Goal: Find specific page/section: Find specific page/section

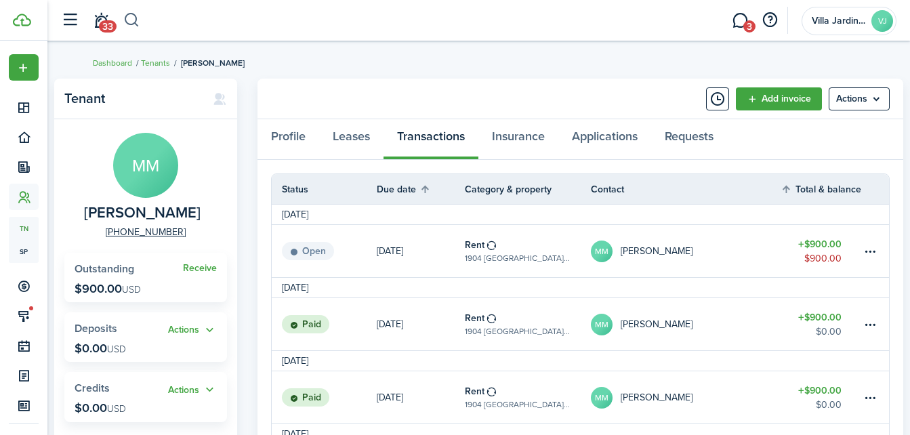
click at [136, 23] on button "button" at bounding box center [131, 20] width 17 height 23
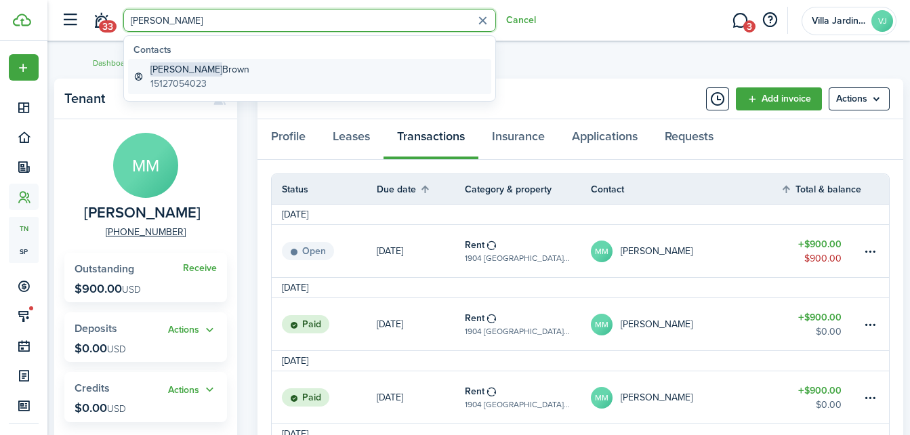
type input "[PERSON_NAME]"
click at [182, 72] on global-search-item-title "[PERSON_NAME]" at bounding box center [200, 69] width 99 height 14
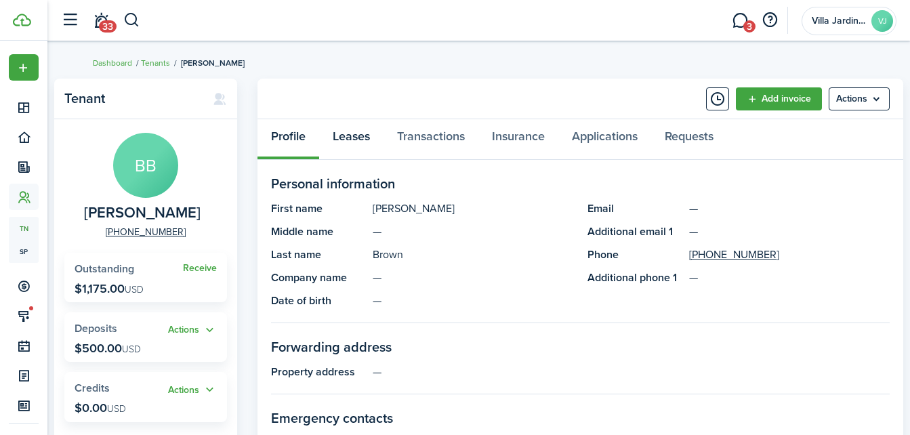
click at [351, 145] on link "Leases" at bounding box center [351, 139] width 64 height 41
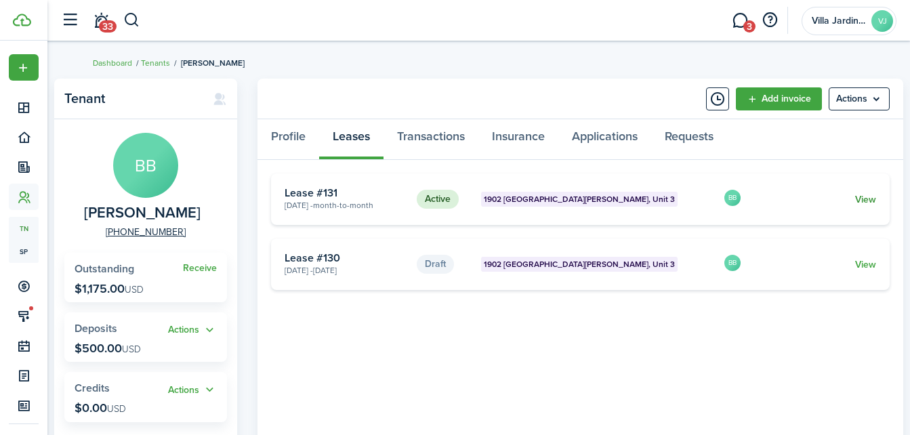
click at [860, 198] on link "View" at bounding box center [866, 200] width 21 height 14
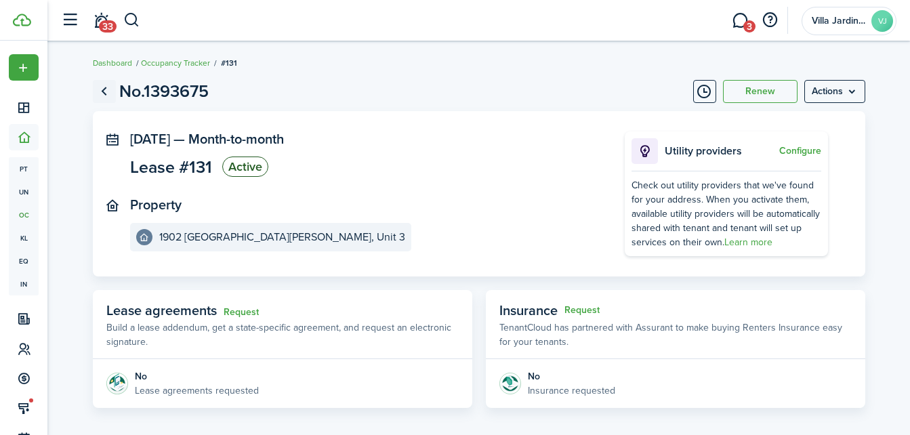
click at [107, 94] on link "Go back" at bounding box center [104, 91] width 23 height 23
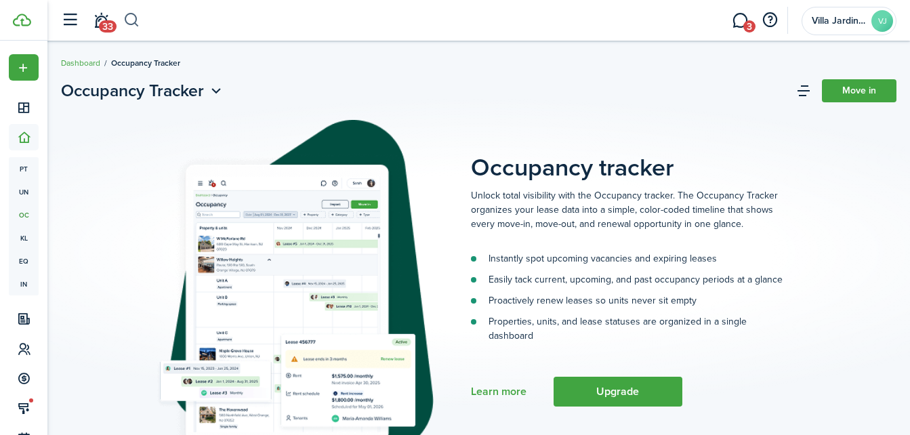
click at [132, 25] on button "button" at bounding box center [131, 20] width 17 height 23
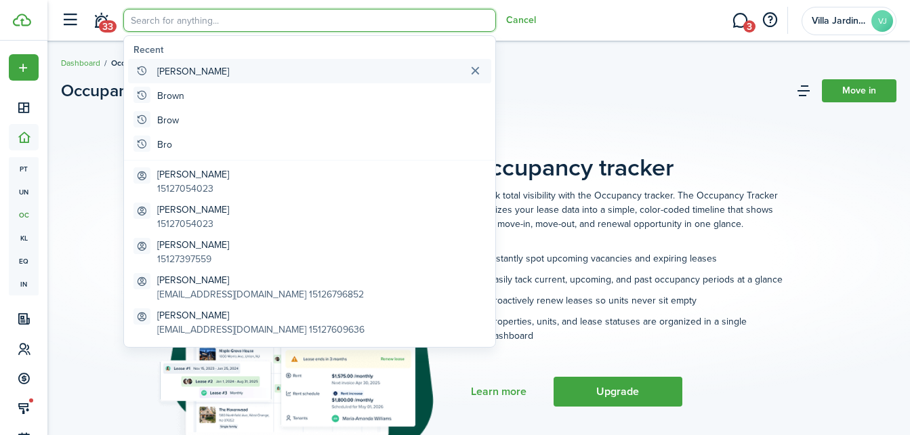
click at [169, 65] on global-search-item-title "[PERSON_NAME]" at bounding box center [193, 71] width 72 height 14
type input "[PERSON_NAME]"
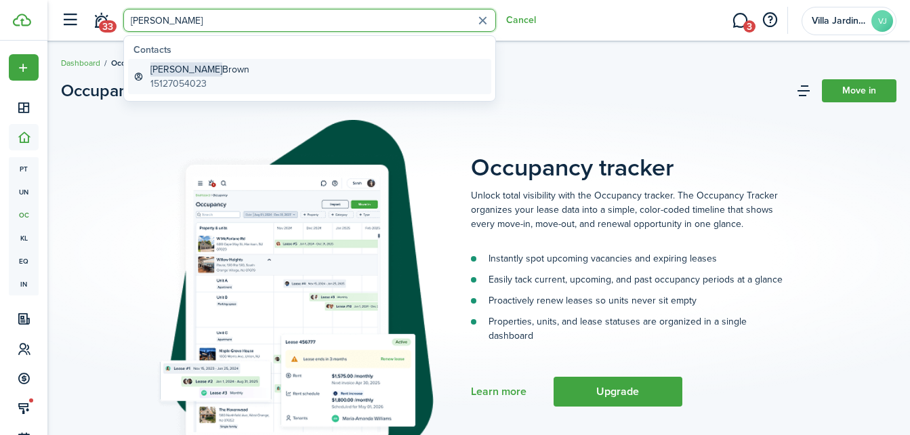
click at [180, 71] on global-search-item-title "[PERSON_NAME]" at bounding box center [200, 69] width 99 height 14
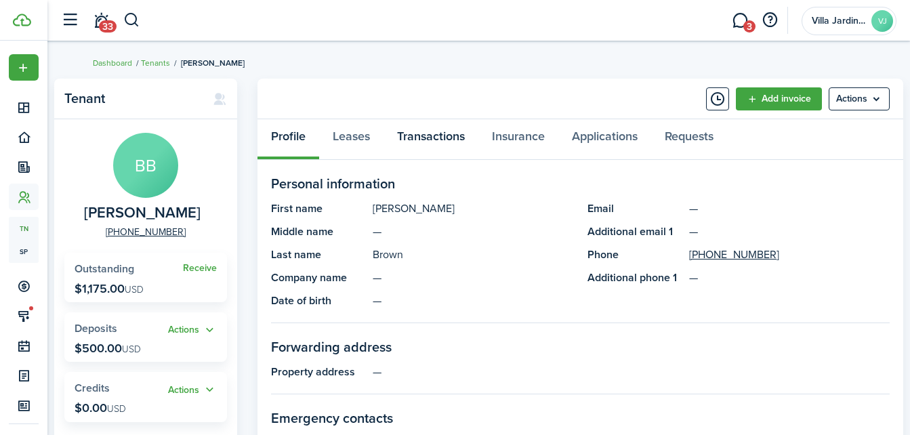
click at [426, 134] on link "Transactions" at bounding box center [431, 139] width 95 height 41
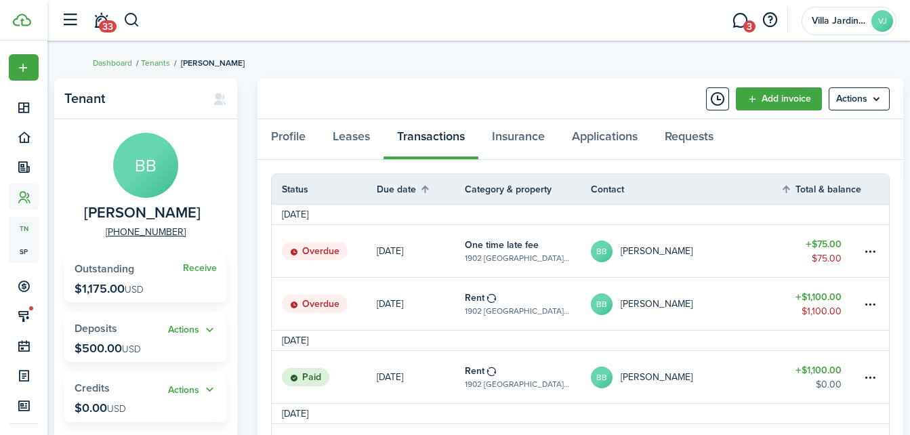
scroll to position [520, 0]
